Goal: Information Seeking & Learning: Learn about a topic

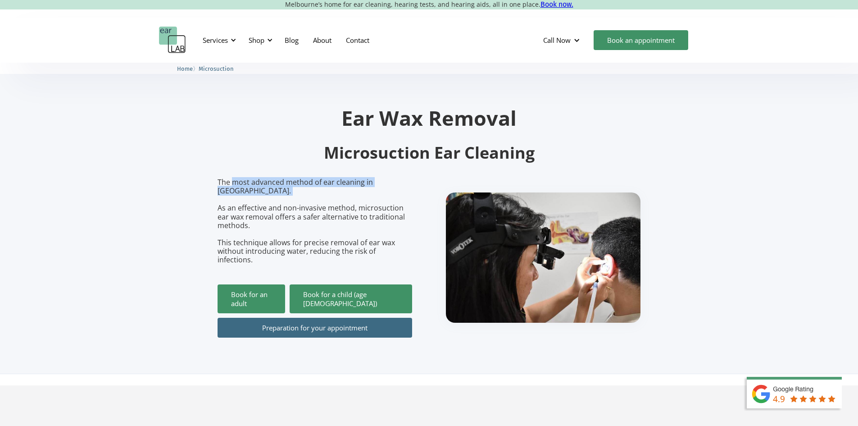
drag, startPoint x: 232, startPoint y: 185, endPoint x: 367, endPoint y: 190, distance: 135.7
click at [367, 190] on p "The most advanced method of ear cleaning in [GEOGRAPHIC_DATA]. As an effective …" at bounding box center [315, 221] width 195 height 86
click at [413, 215] on div "The most advanced method of ear cleaning in [GEOGRAPHIC_DATA]. As an effective …" at bounding box center [429, 257] width 423 height 159
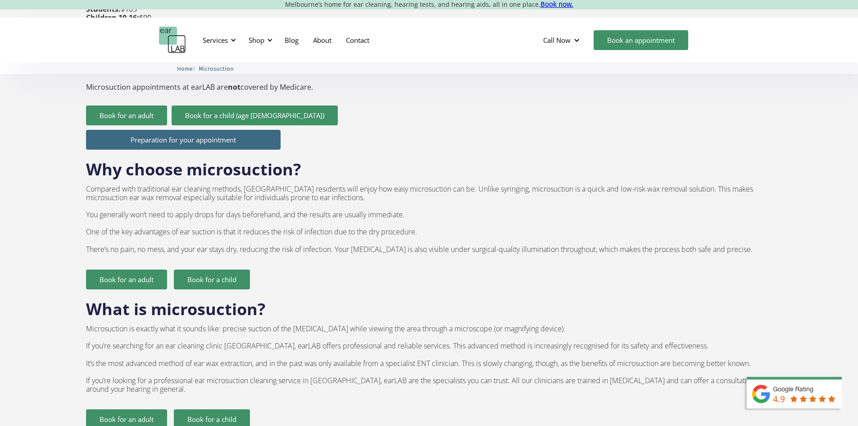
scroll to position [495, 0]
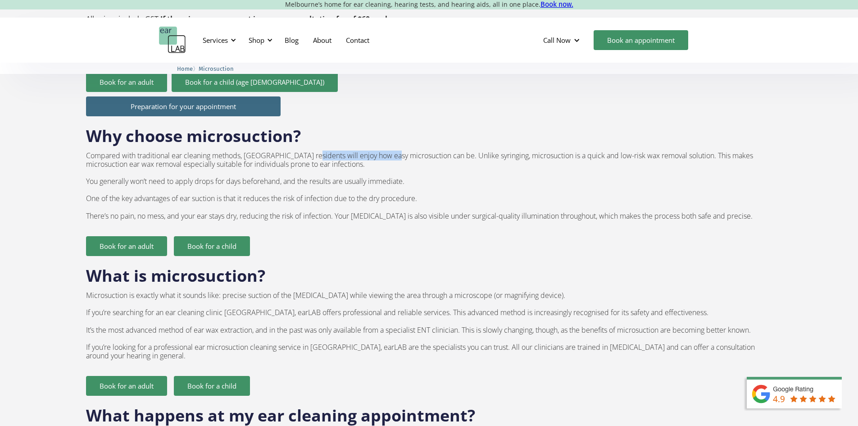
drag, startPoint x: 318, startPoint y: 139, endPoint x: 395, endPoint y: 136, distance: 78.0
click at [395, 151] on p "Compared with traditional ear cleaning methods, [GEOGRAPHIC_DATA] residents wil…" at bounding box center [429, 185] width 686 height 69
click at [396, 151] on p "Compared with traditional ear cleaning methods, [GEOGRAPHIC_DATA] residents wil…" at bounding box center [429, 185] width 686 height 69
drag, startPoint x: 177, startPoint y: 164, endPoint x: 285, endPoint y: 167, distance: 108.1
click at [285, 167] on p "Compared with traditional ear cleaning methods, [GEOGRAPHIC_DATA] residents wil…" at bounding box center [429, 185] width 686 height 69
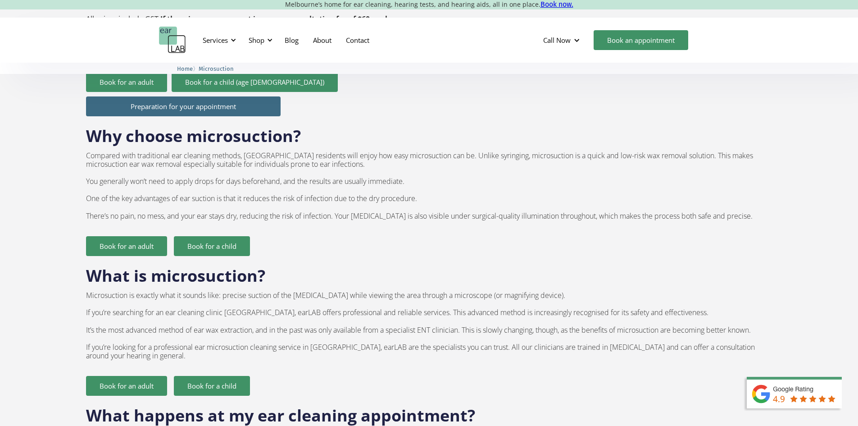
click at [255, 175] on p "Compared with traditional ear cleaning methods, [GEOGRAPHIC_DATA] residents wil…" at bounding box center [429, 185] width 686 height 69
drag, startPoint x: 127, startPoint y: 182, endPoint x: 421, endPoint y: 182, distance: 294.1
click at [421, 182] on p "Compared with traditional ear cleaning methods, [GEOGRAPHIC_DATA] residents wil…" at bounding box center [429, 185] width 686 height 69
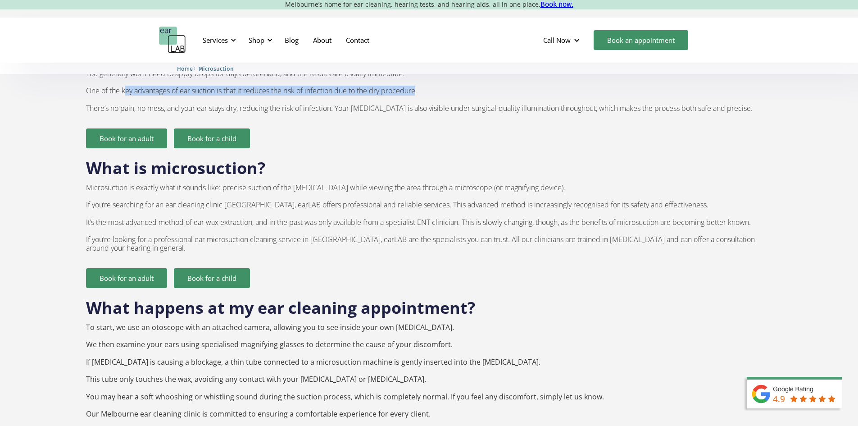
scroll to position [631, 0]
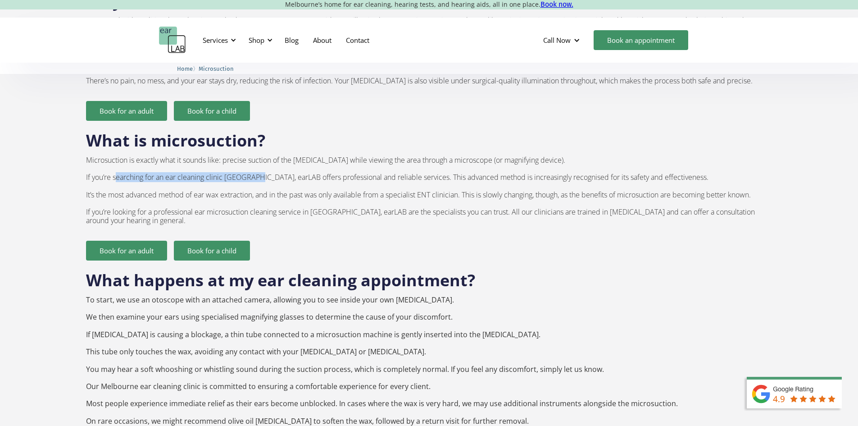
drag, startPoint x: 116, startPoint y: 161, endPoint x: 260, endPoint y: 159, distance: 144.6
click at [260, 159] on p "Microsuction is exactly what it sounds like: precise suction of the [MEDICAL_DA…" at bounding box center [429, 190] width 686 height 69
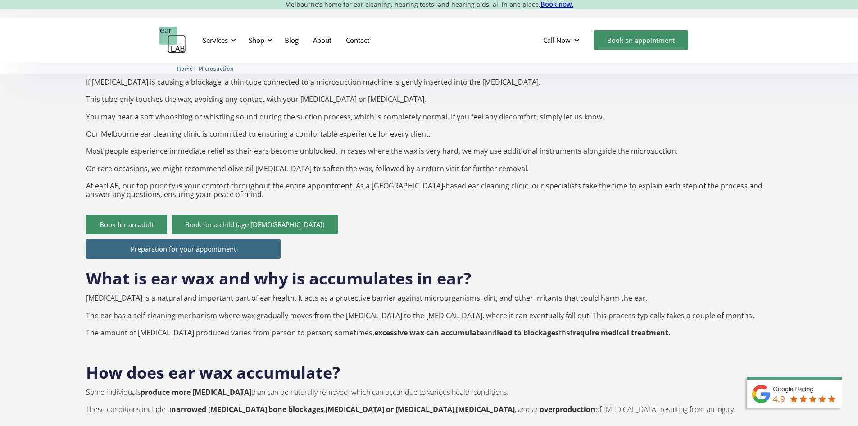
scroll to position [901, 0]
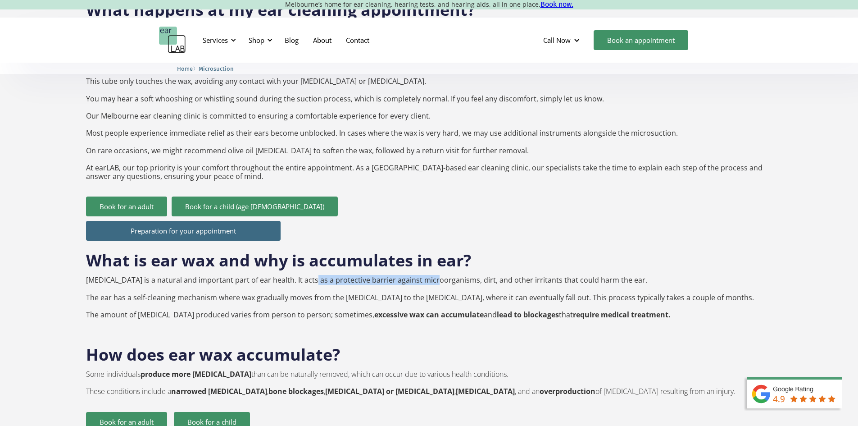
drag, startPoint x: 300, startPoint y: 263, endPoint x: 420, endPoint y: 266, distance: 120.3
click at [420, 276] on p "[MEDICAL_DATA] is a natural and important part of ear health. It acts as a prot…" at bounding box center [420, 297] width 668 height 43
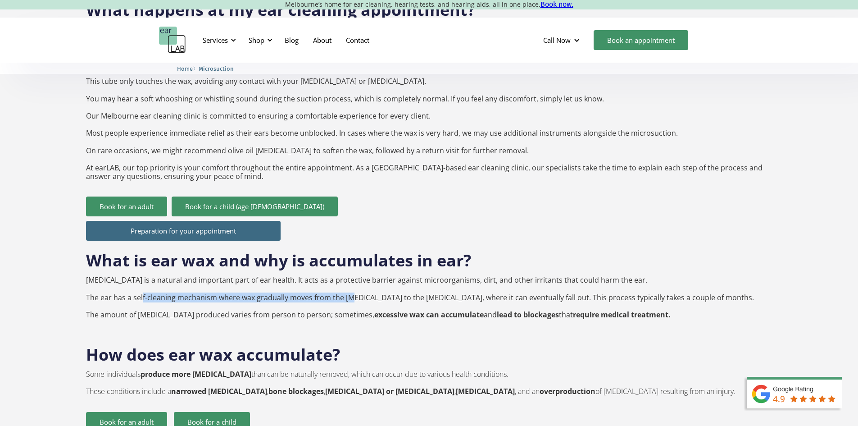
drag, startPoint x: 140, startPoint y: 278, endPoint x: 339, endPoint y: 277, distance: 199.1
click at [339, 277] on p "[MEDICAL_DATA] is a natural and important part of ear health. It acts as a prot…" at bounding box center [420, 297] width 668 height 43
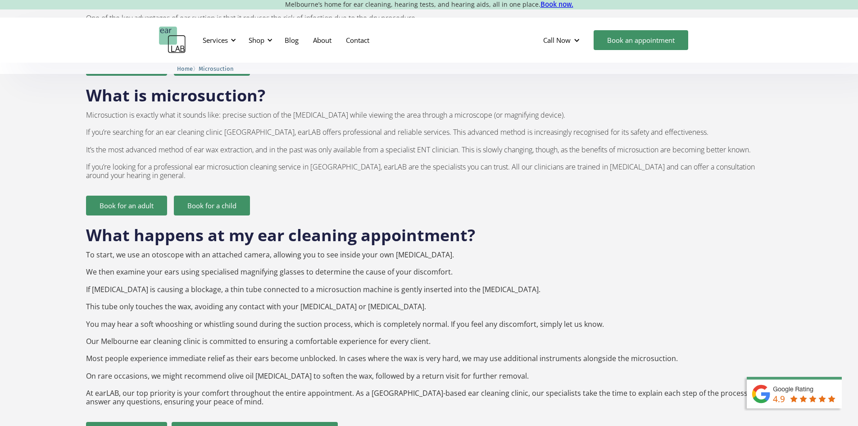
scroll to position [811, 0]
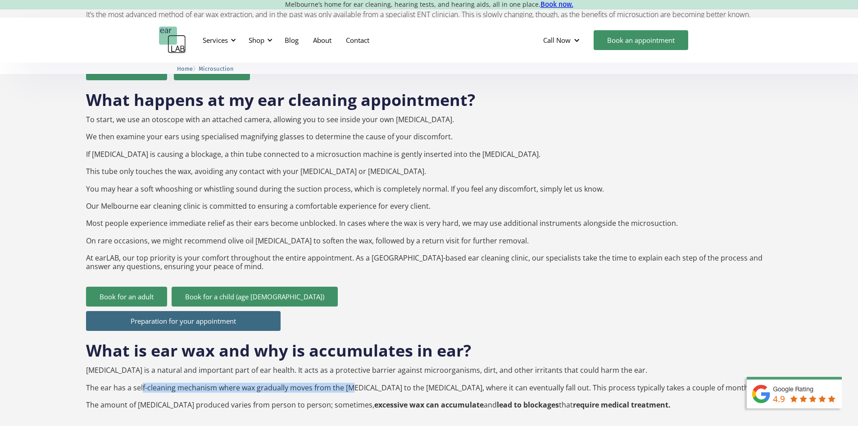
click at [211, 311] on link "Preparation for your appointment" at bounding box center [183, 321] width 195 height 20
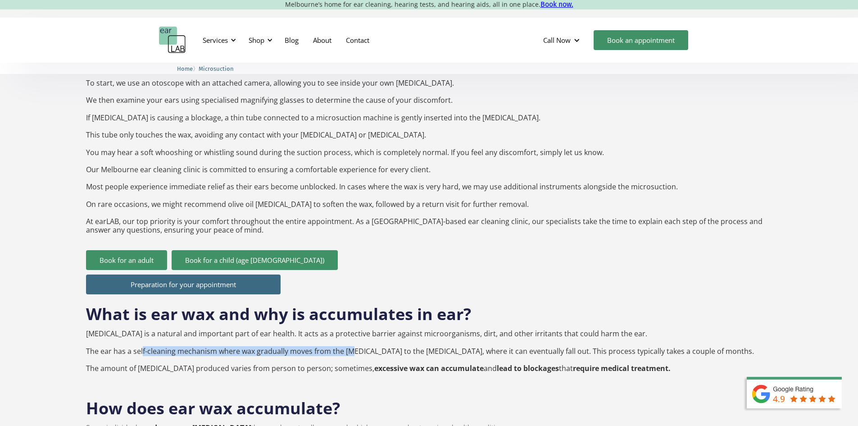
scroll to position [856, 0]
